Goal: Task Accomplishment & Management: Use online tool/utility

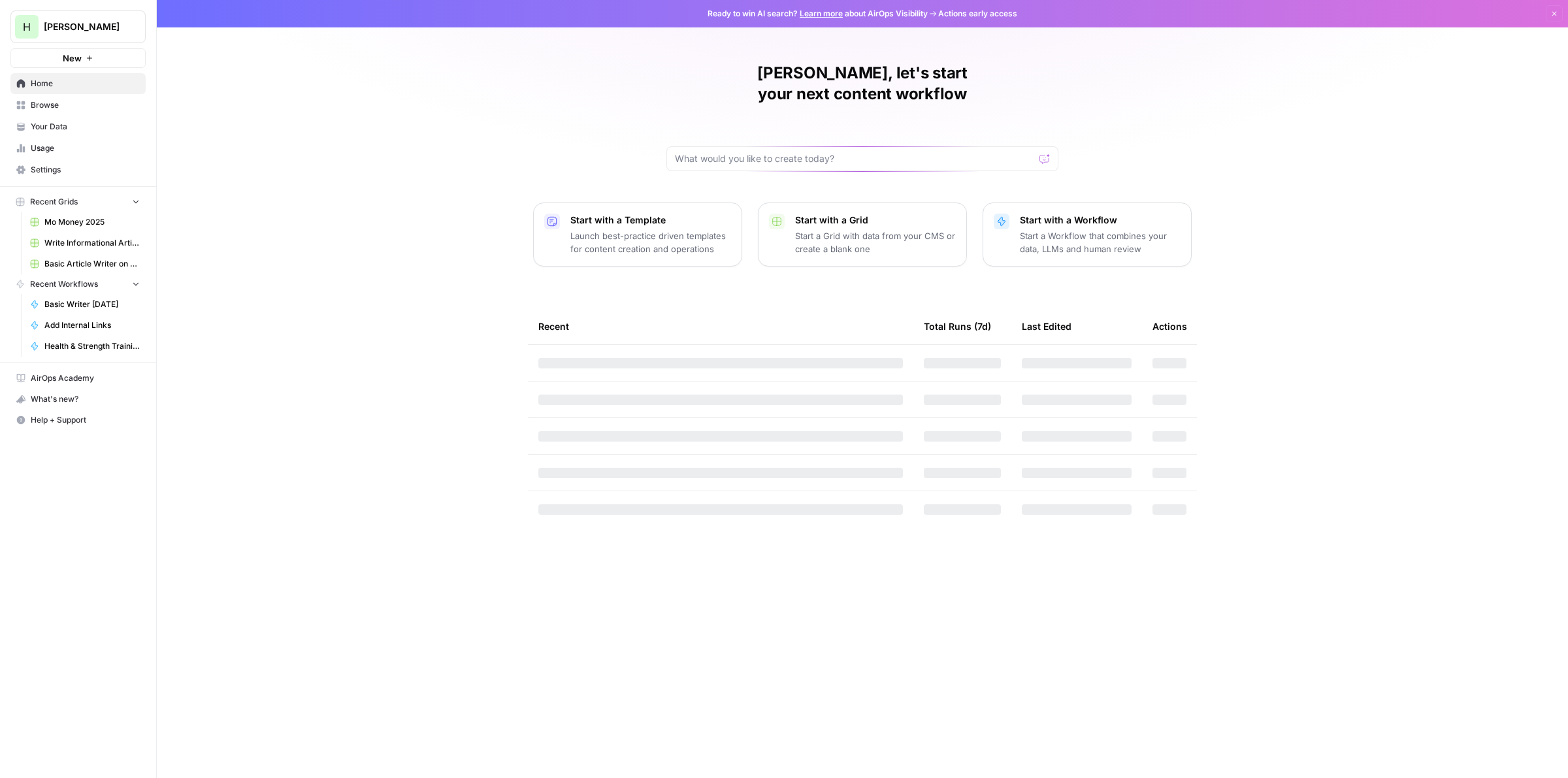
click at [1088, 214] on p "Start with a Workflow" at bounding box center [1101, 220] width 161 height 13
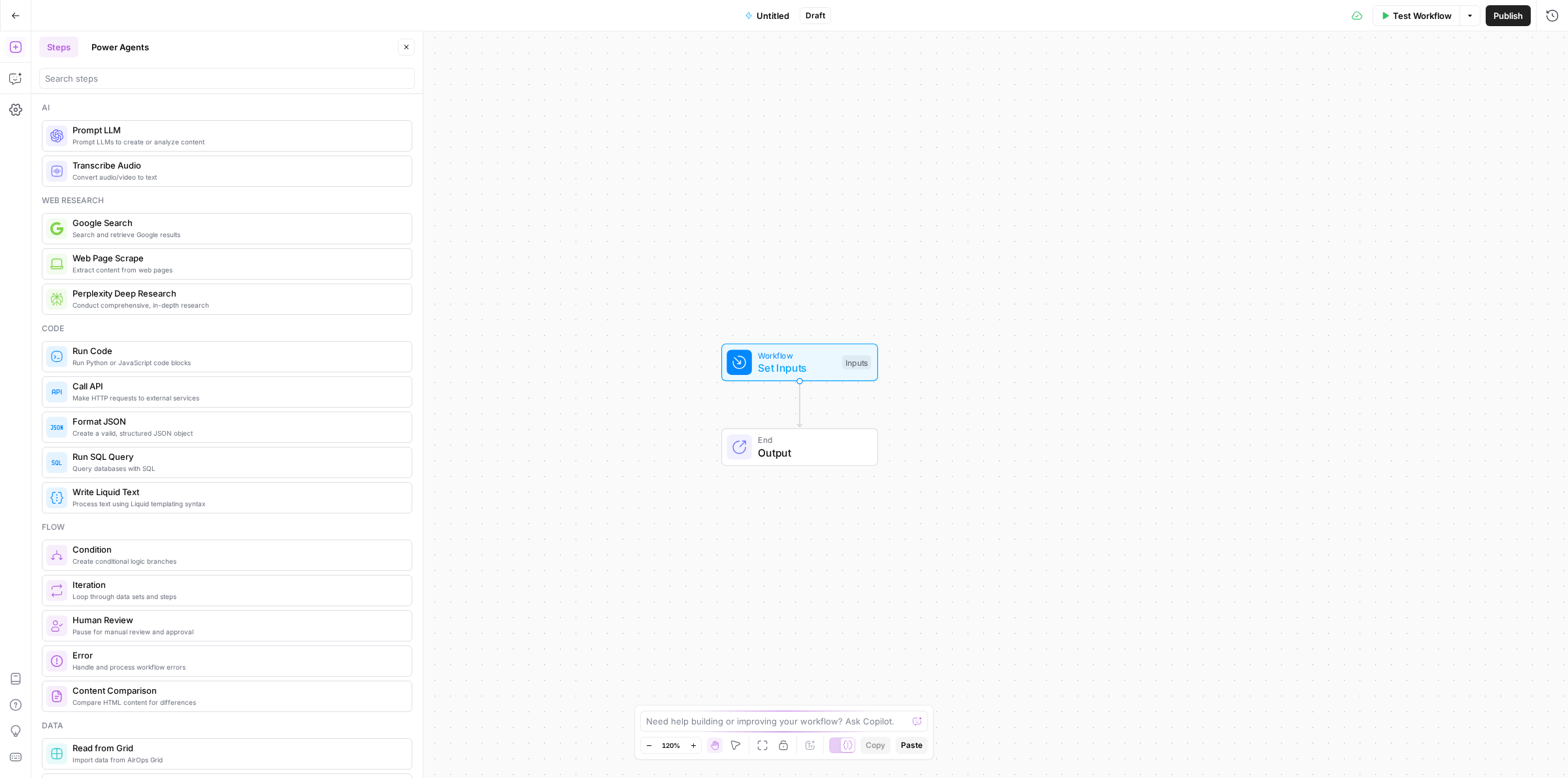
click at [136, 51] on button "Power Agents" at bounding box center [120, 47] width 73 height 21
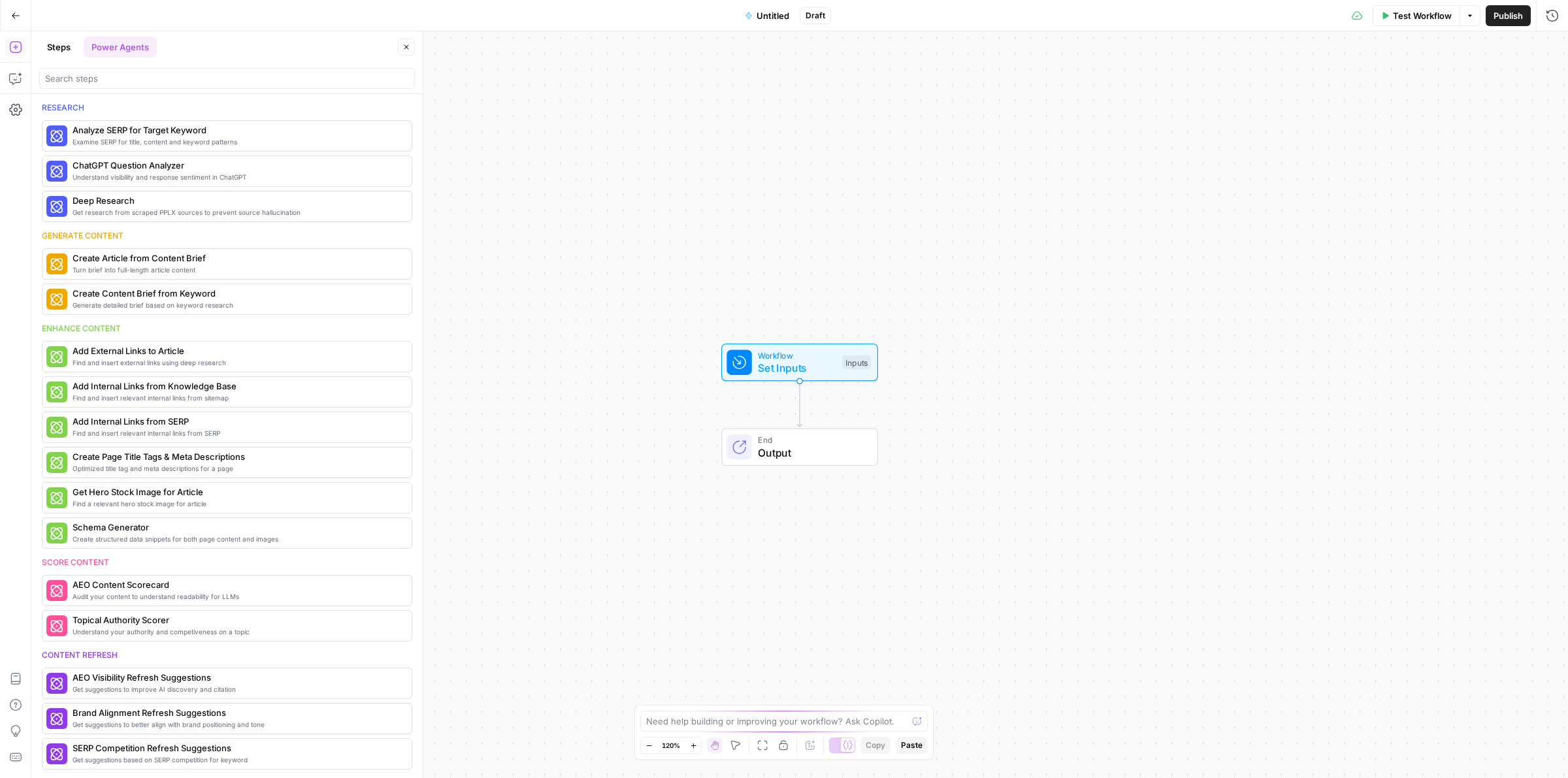
click at [128, 71] on div at bounding box center [227, 78] width 376 height 21
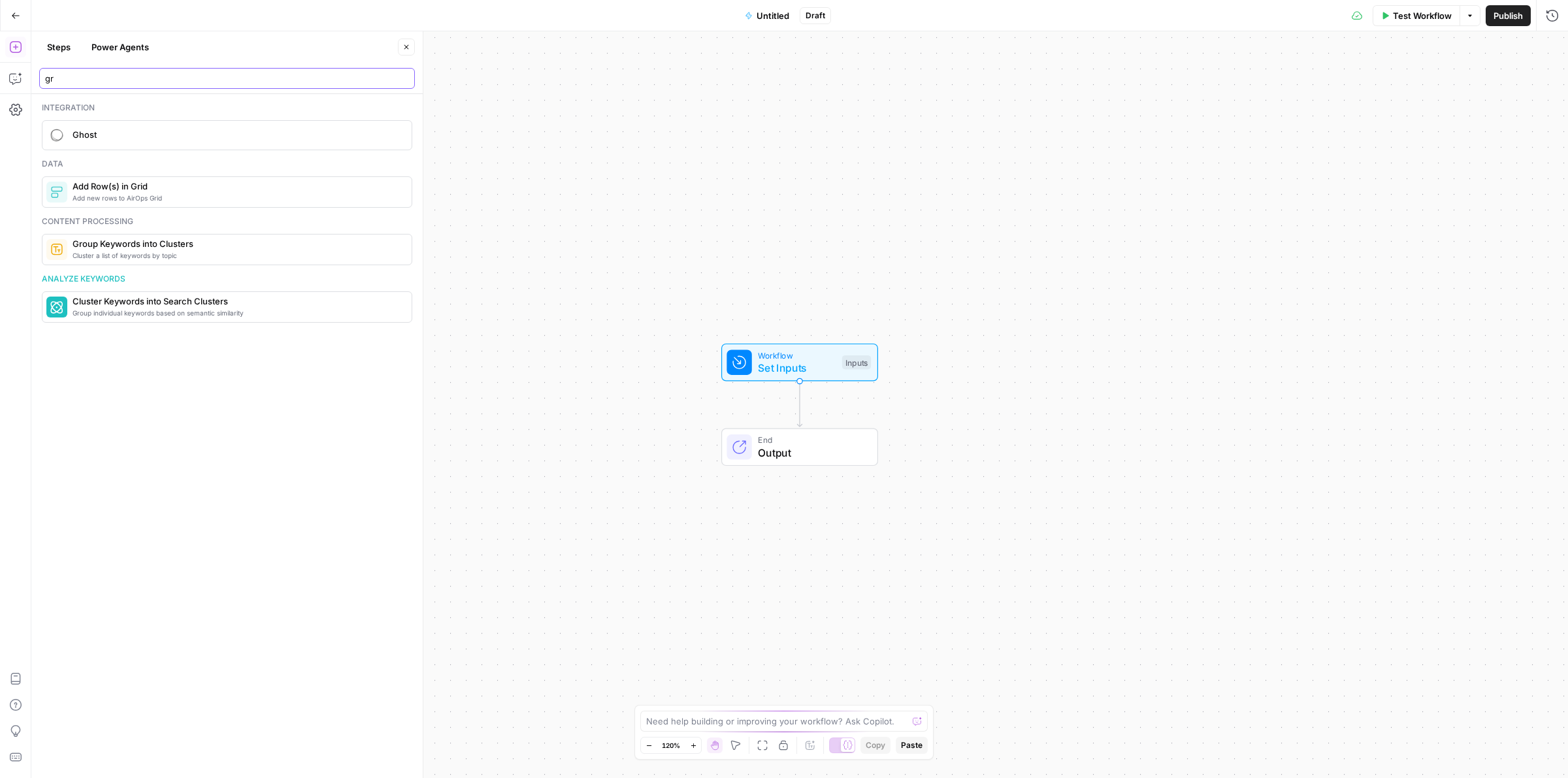
type input "g"
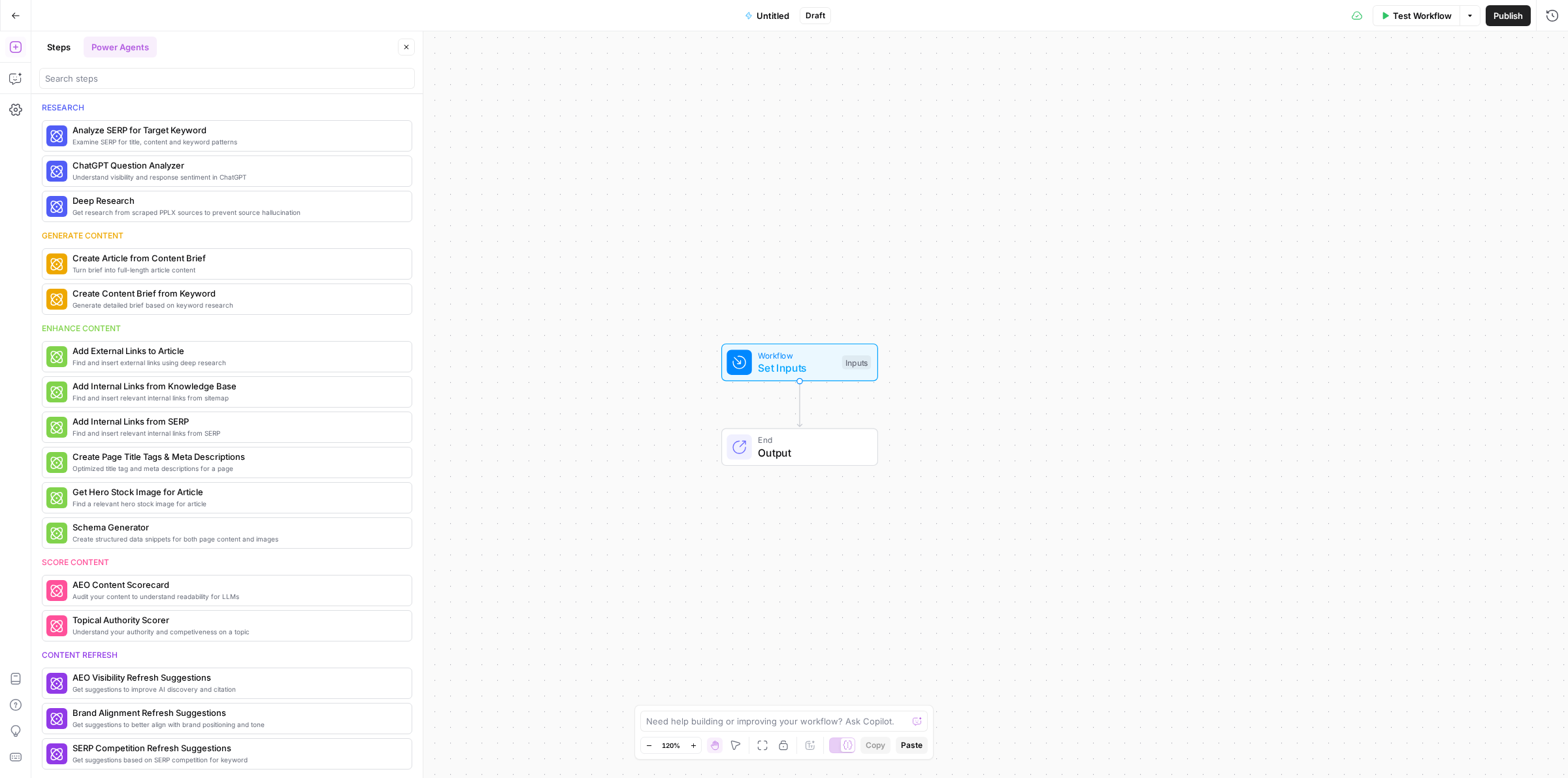
click at [70, 42] on button "Steps" at bounding box center [58, 47] width 39 height 21
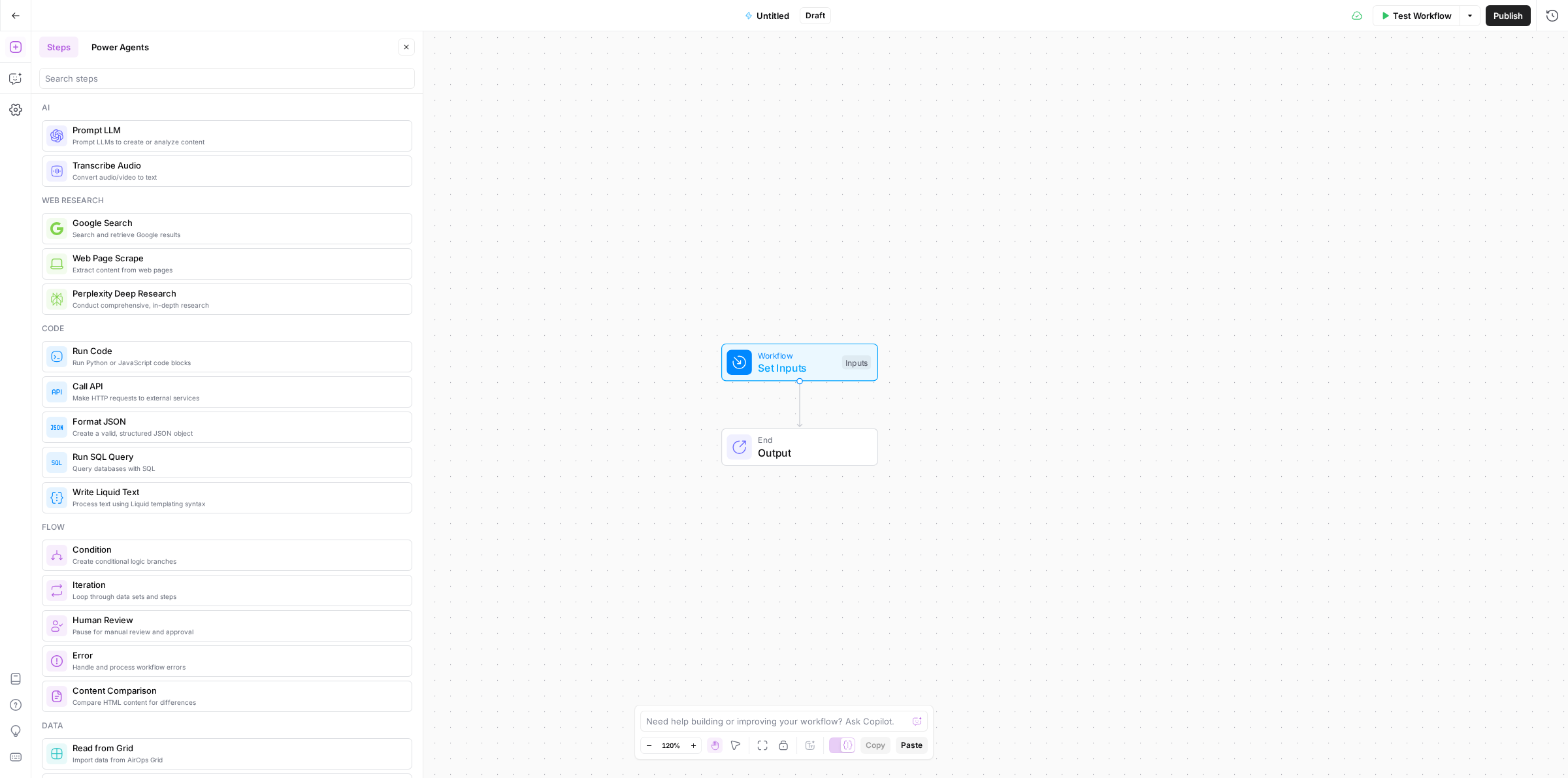
click at [127, 87] on div at bounding box center [227, 78] width 376 height 21
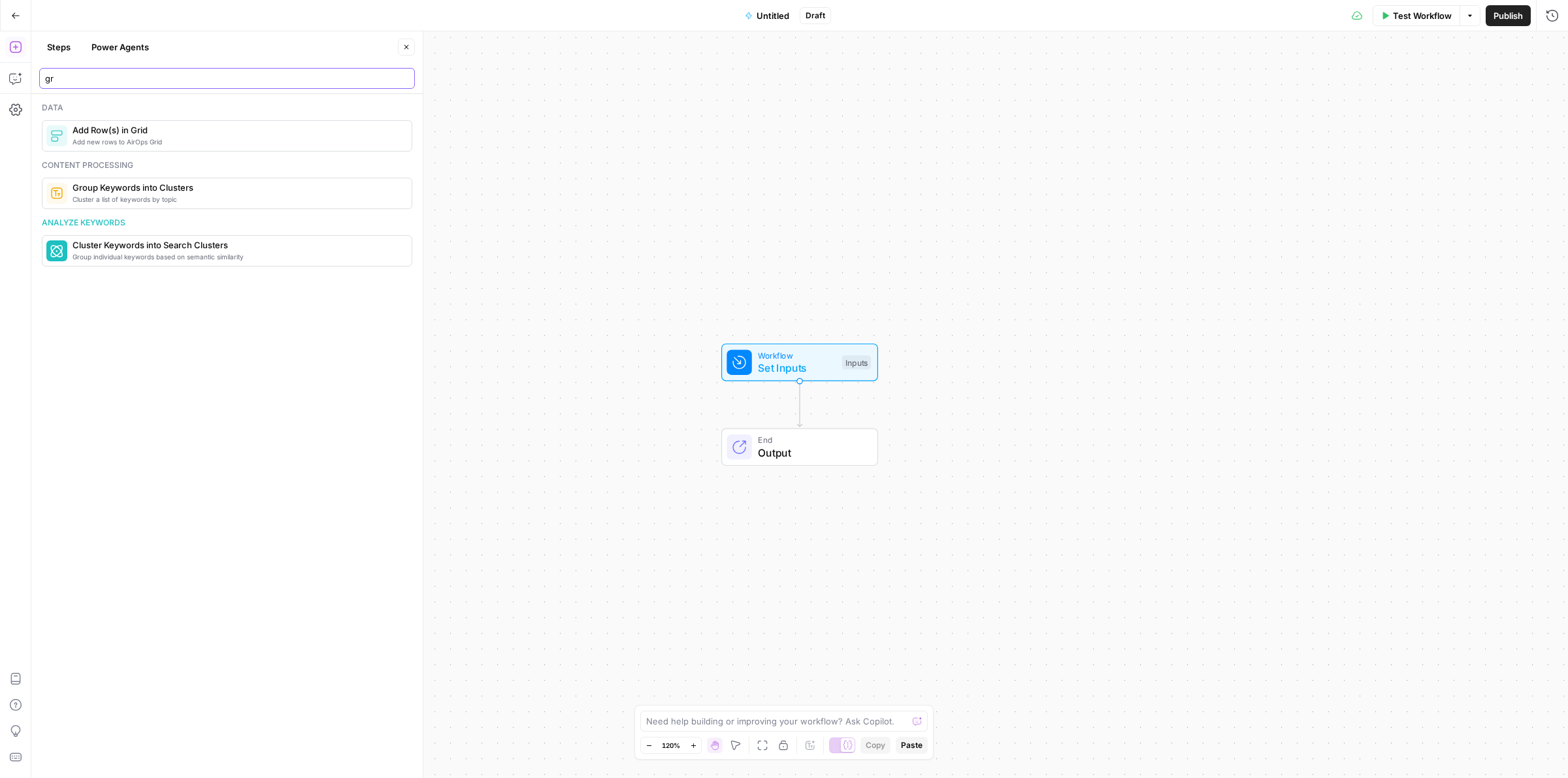
type input "g"
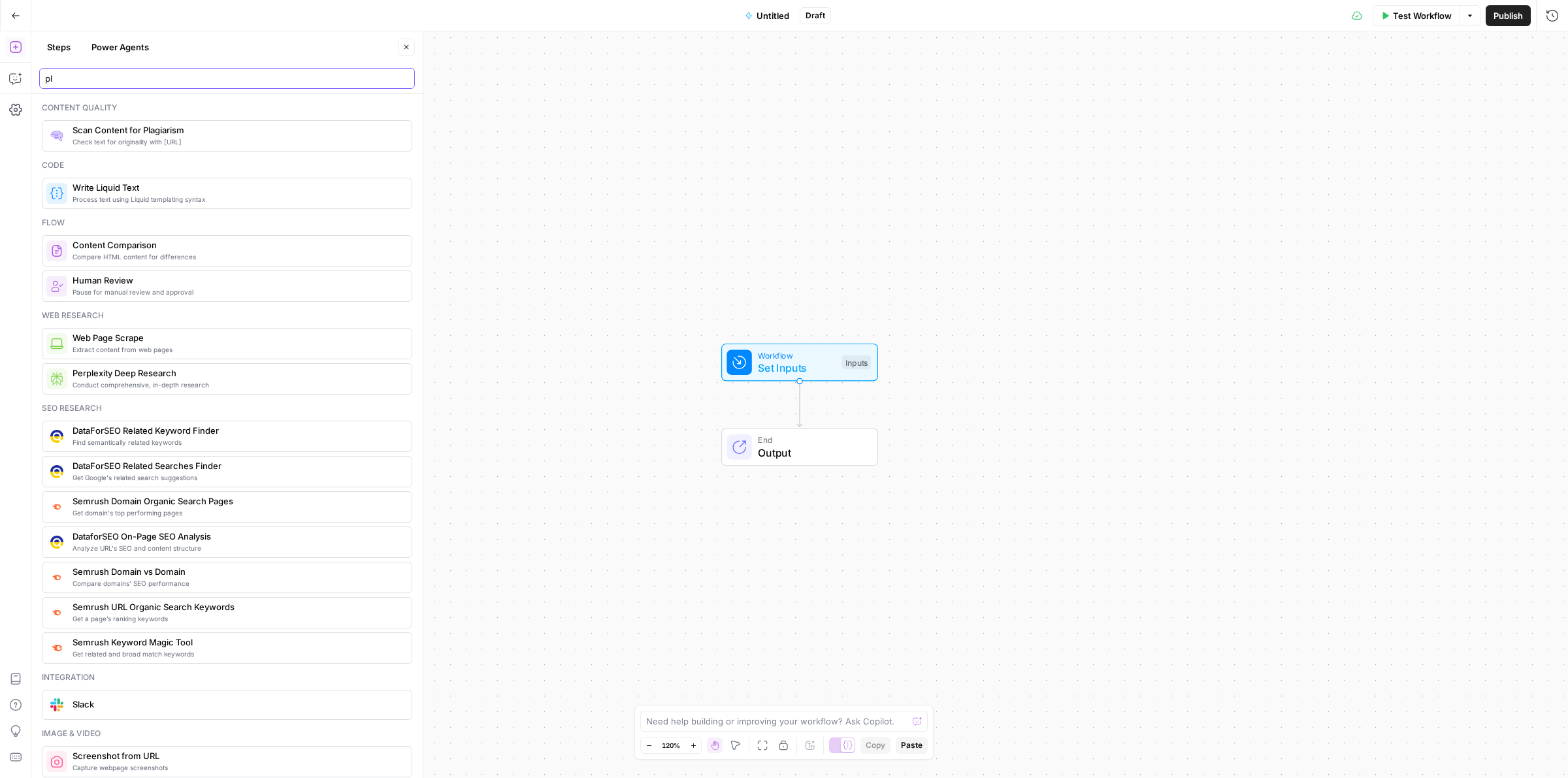
type input "p"
